Goal: Obtain resource: Obtain resource

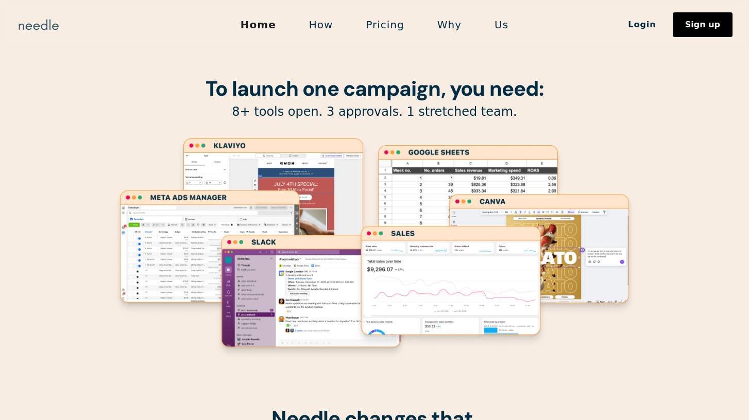
click at [43, 26] on img "home" at bounding box center [38, 24] width 44 height 16
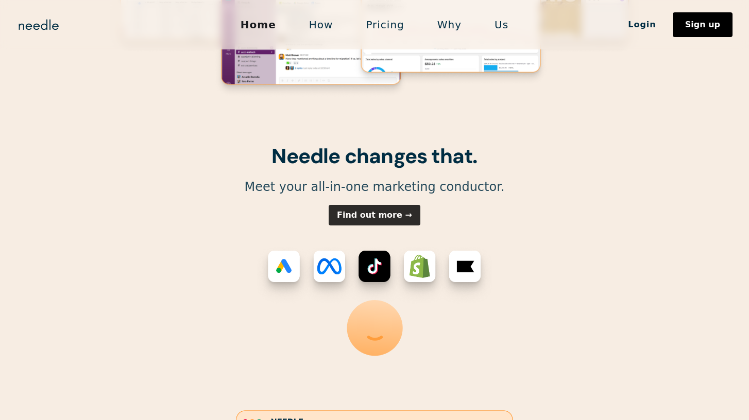
scroll to position [265, 0]
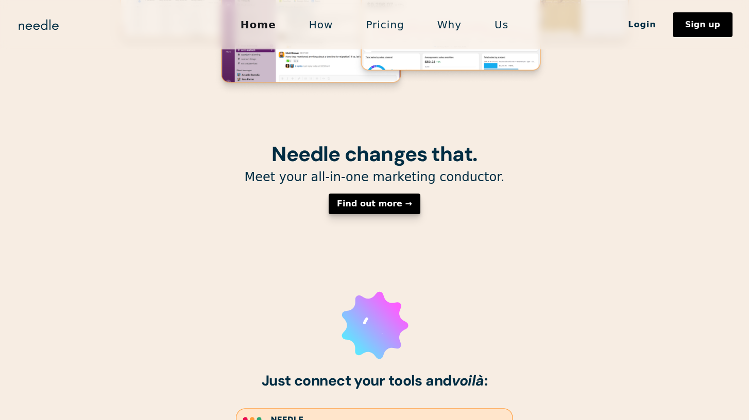
click at [371, 211] on link "Find out more →" at bounding box center [375, 204] width 92 height 21
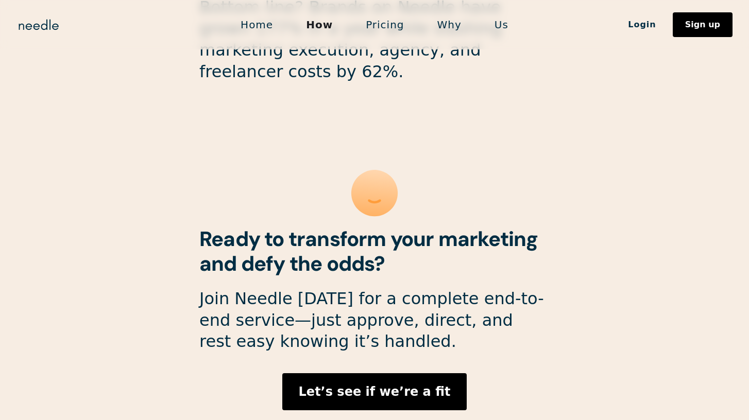
scroll to position [2758, 0]
click at [372, 384] on strong "Let’s see if we’re a fit" at bounding box center [375, 391] width 152 height 14
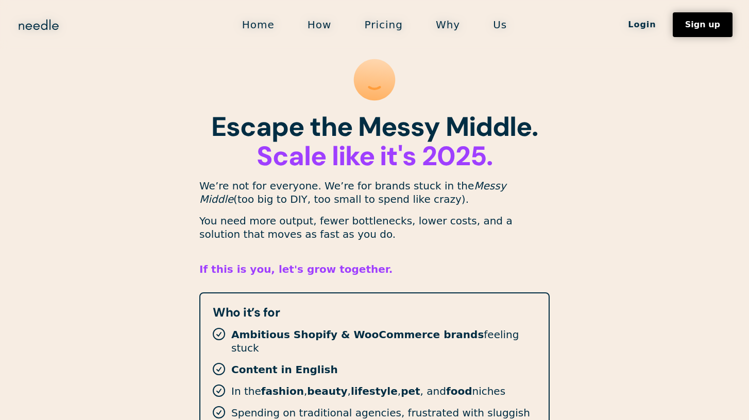
click at [263, 24] on link "Home" at bounding box center [258, 25] width 65 height 22
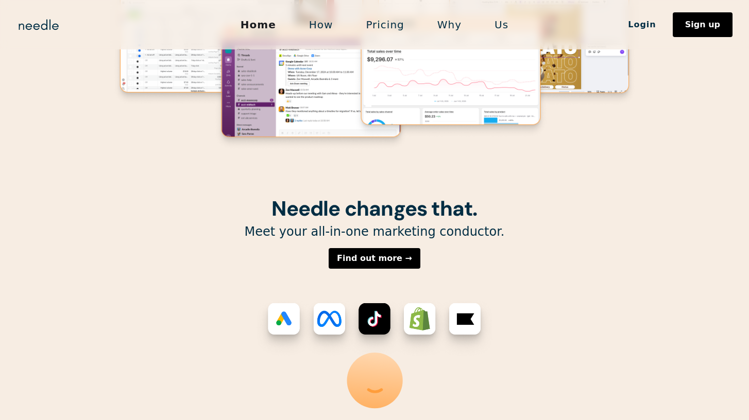
scroll to position [233, 0]
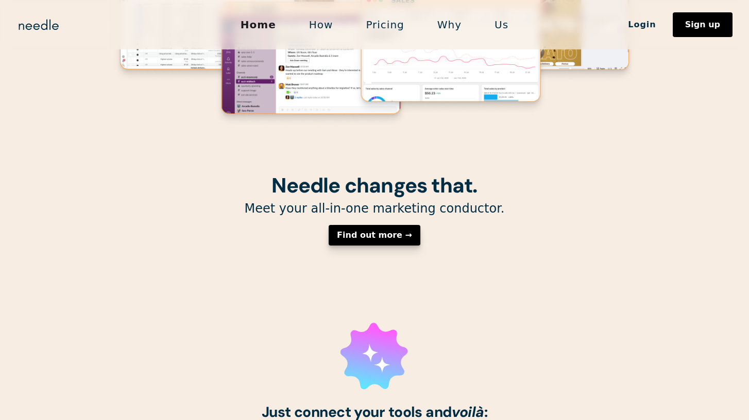
click at [367, 236] on div "Find out more →" at bounding box center [374, 235] width 75 height 8
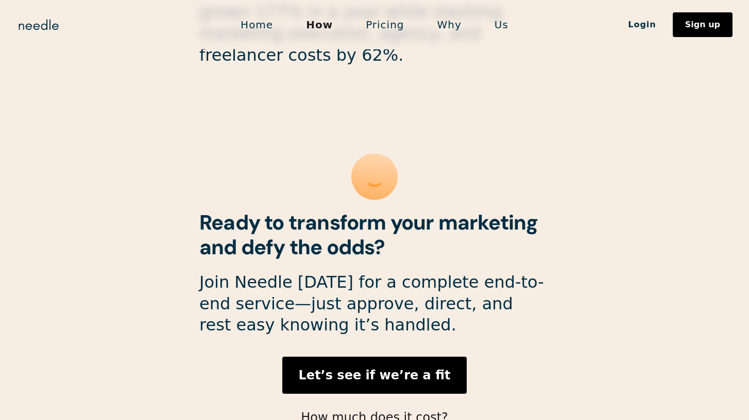
scroll to position [2782, 0]
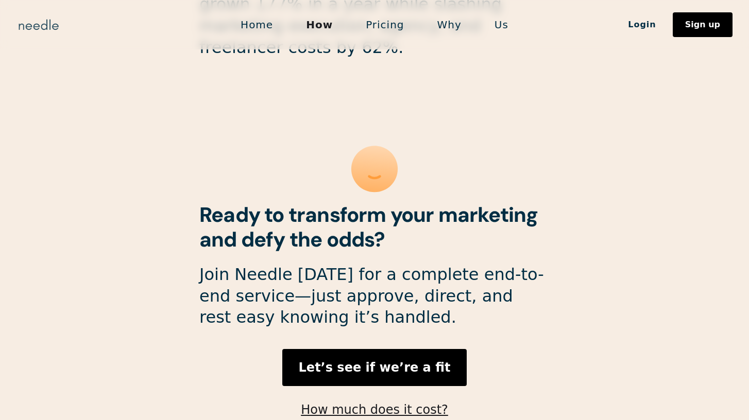
click at [46, 31] on img "home" at bounding box center [38, 24] width 44 height 16
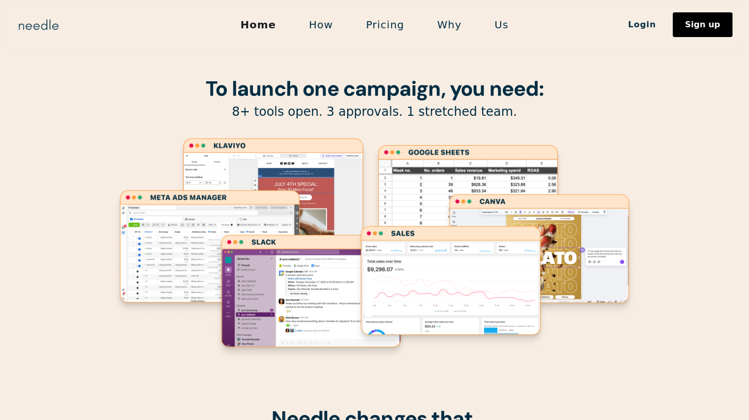
click at [34, 29] on img "home" at bounding box center [38, 24] width 44 height 16
click at [234, 250] on image "Lottie animation" at bounding box center [311, 297] width 196 height 128
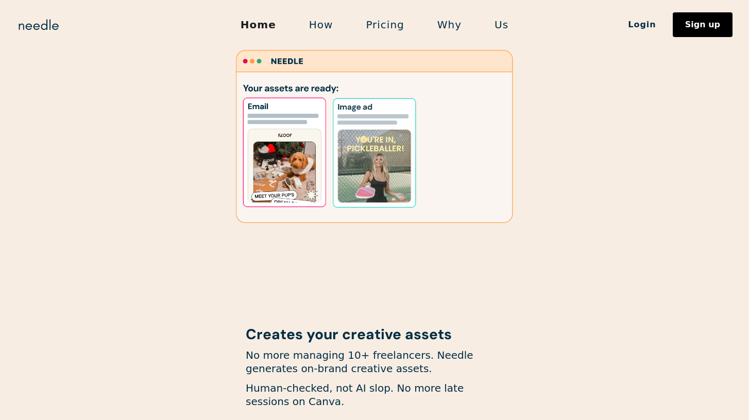
scroll to position [720, 0]
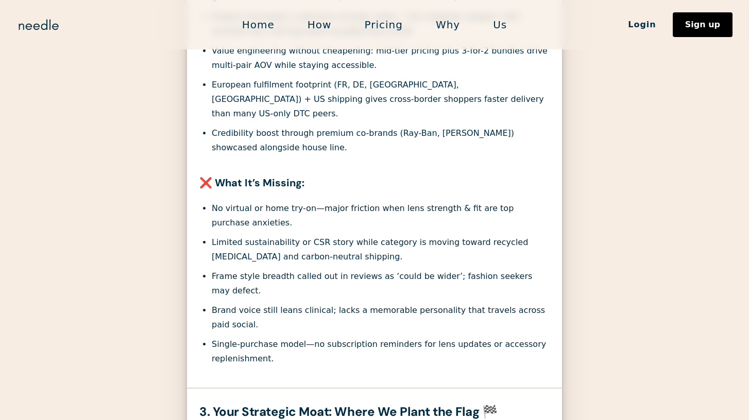
scroll to position [526, 0]
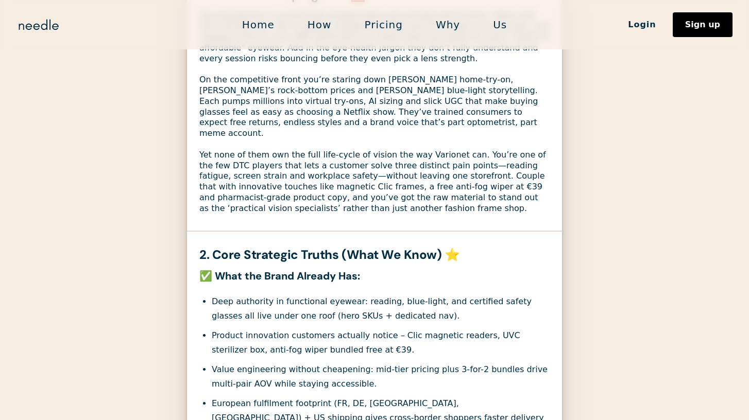
scroll to position [0, 0]
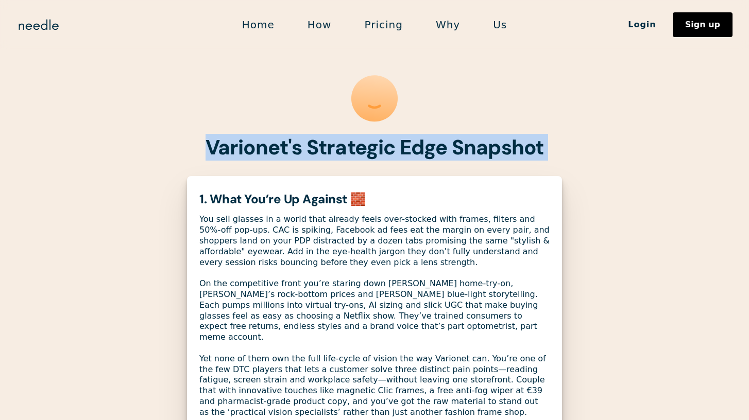
drag, startPoint x: 207, startPoint y: 145, endPoint x: 230, endPoint y: 174, distance: 37.1
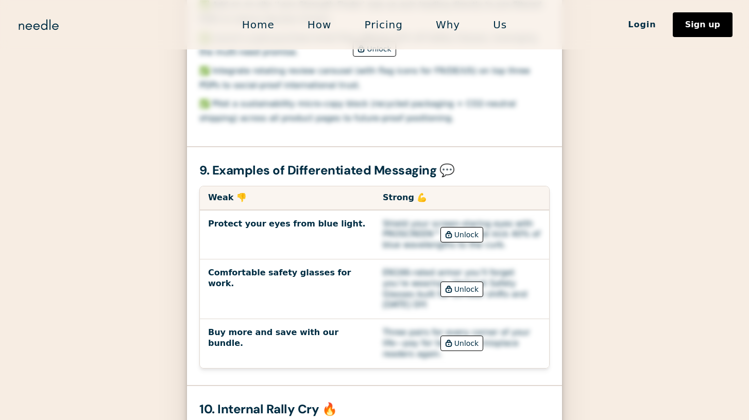
scroll to position [2284, 0]
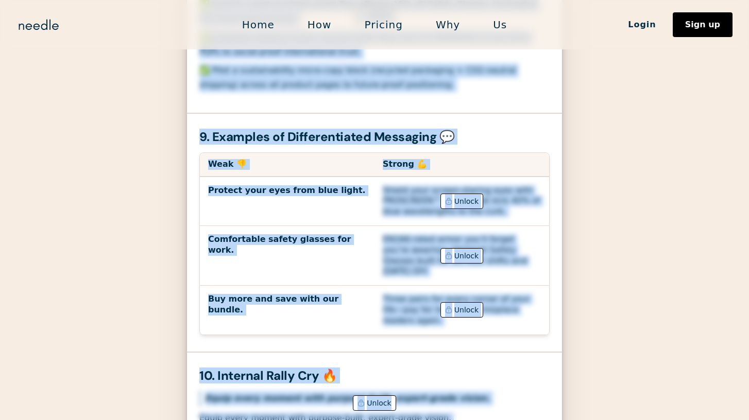
click at [436, 384] on div "Unlock" at bounding box center [374, 404] width 375 height 40
copy section "Varionet's Strategic Edge Snapshot Generating... This can take a few minutes. Y…"
